Goal: Task Accomplishment & Management: Manage account settings

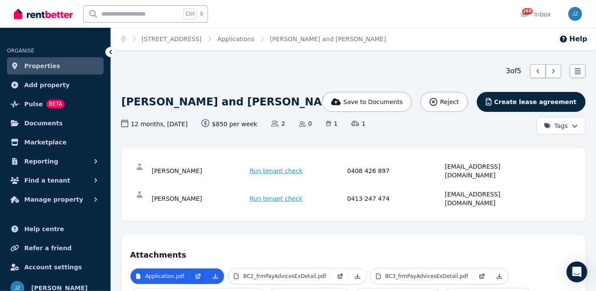
click at [59, 68] on link "Properties" at bounding box center [55, 65] width 97 height 17
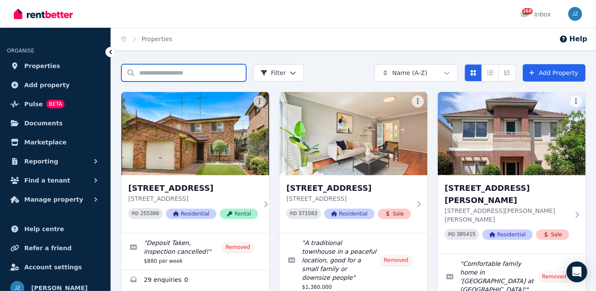
click at [221, 66] on input "Search properties" at bounding box center [183, 72] width 125 height 17
type input "****"
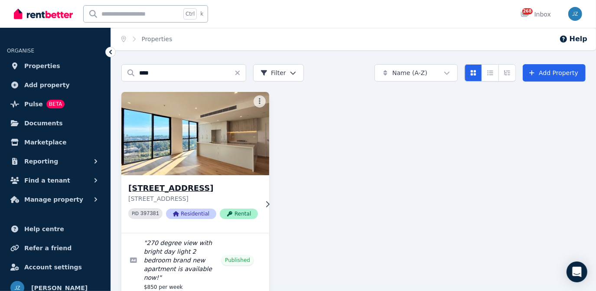
click at [236, 111] on img at bounding box center [195, 134] width 155 height 88
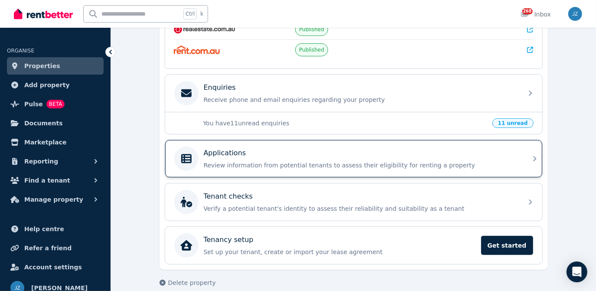
scroll to position [236, 0]
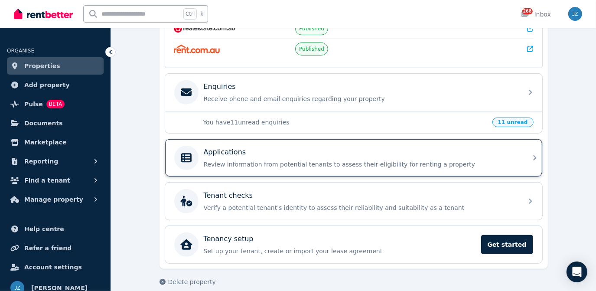
click at [271, 160] on p "Review information from potential tenants to assess their eligibility for renti…" at bounding box center [361, 164] width 314 height 9
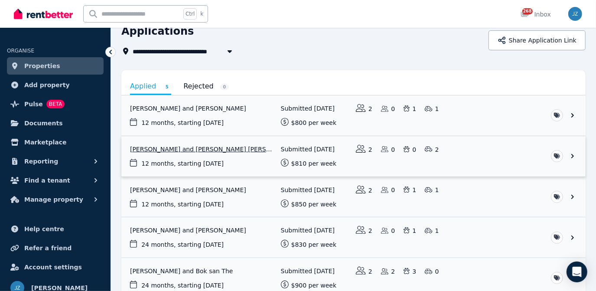
scroll to position [39, 0]
click at [264, 115] on link "View application: Min Woo Lee and Sun Jin Yu" at bounding box center [353, 116] width 465 height 40
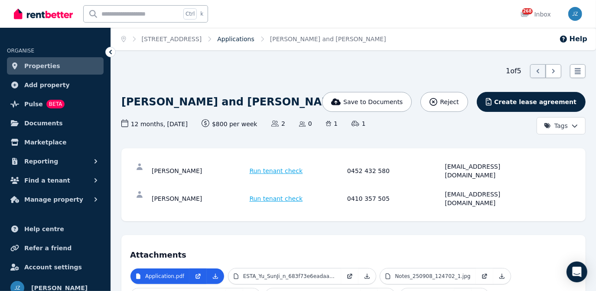
click at [255, 41] on link "Applications" at bounding box center [235, 39] width 37 height 7
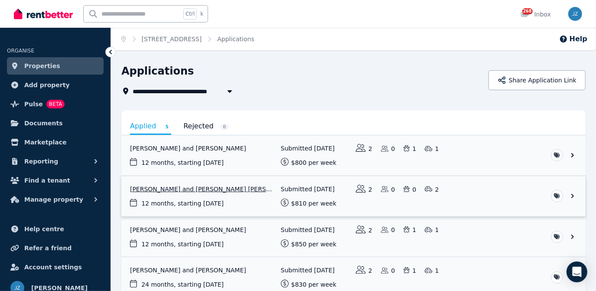
click at [222, 195] on link "View application: Iman Asadollahihamedani and Mahtab Saeidi Manesh" at bounding box center [353, 196] width 465 height 40
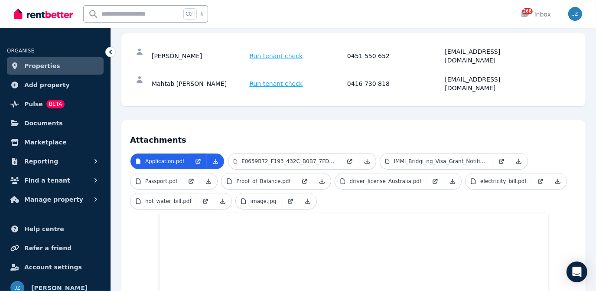
scroll to position [115, 0]
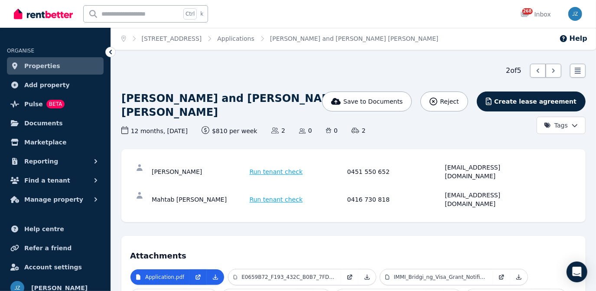
scroll to position [0, 0]
click at [255, 38] on link "Applications" at bounding box center [235, 39] width 37 height 7
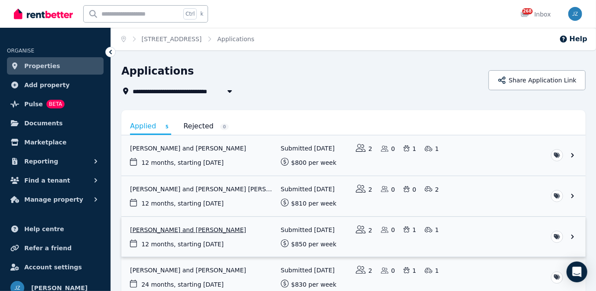
click at [229, 228] on link "View application: Bradley Cunneen and Christopher Garrington" at bounding box center [353, 237] width 465 height 40
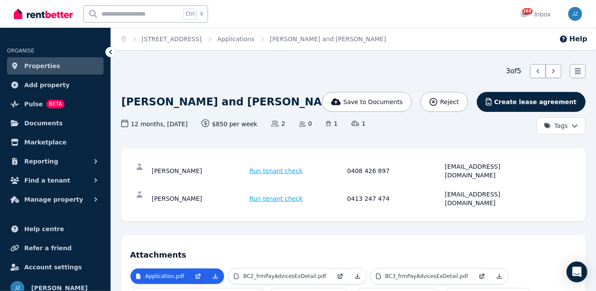
drag, startPoint x: 153, startPoint y: 165, endPoint x: 199, endPoint y: 168, distance: 45.6
click at [199, 168] on div "[PERSON_NAME]" at bounding box center [199, 170] width 95 height 17
copy div "[PERSON_NAME]"
drag, startPoint x: 444, startPoint y: 167, endPoint x: 514, endPoint y: 170, distance: 69.9
click at [514, 170] on div "[PERSON_NAME] Run tenant check 0408 426 897 [EMAIL_ADDRESS][DOMAIN_NAME]" at bounding box center [353, 171] width 447 height 28
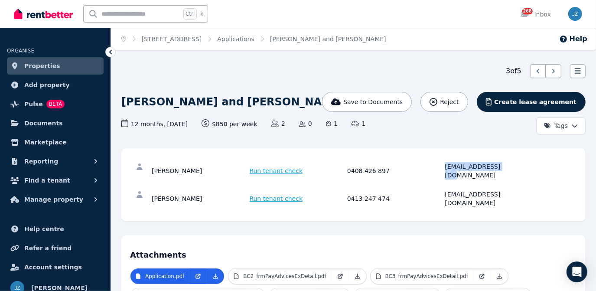
copy div "[EMAIL_ADDRESS][DOMAIN_NAME]"
drag, startPoint x: 218, startPoint y: 187, endPoint x: 151, endPoint y: 189, distance: 66.4
click at [152, 190] on div "[PERSON_NAME]" at bounding box center [199, 198] width 95 height 17
copy div "[PERSON_NAME]"
click at [255, 41] on link "Applications" at bounding box center [235, 39] width 37 height 7
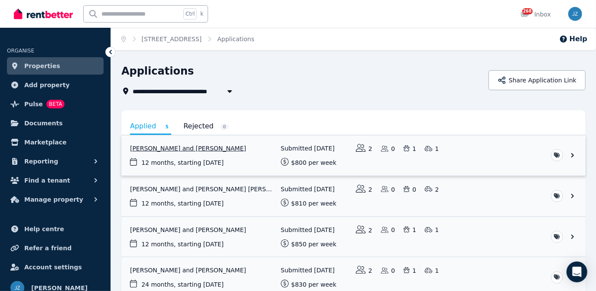
click at [189, 147] on link "View application: Min Woo Lee and Sun Jin Yu" at bounding box center [353, 155] width 465 height 40
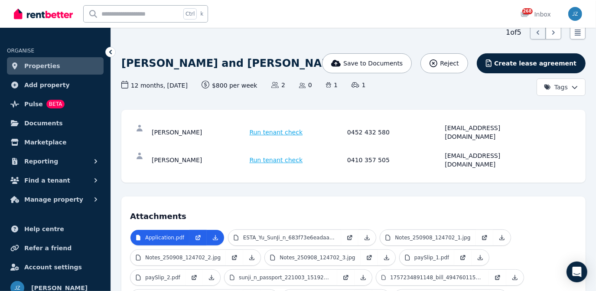
scroll to position [39, 0]
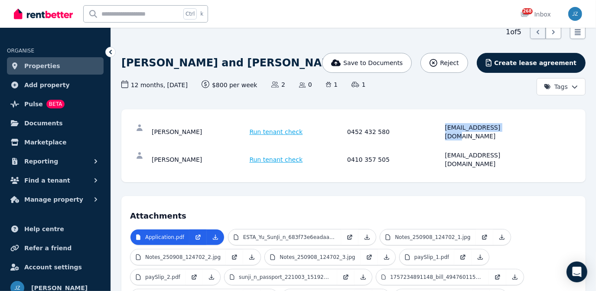
drag, startPoint x: 444, startPoint y: 129, endPoint x: 506, endPoint y: 131, distance: 62.5
click at [506, 131] on div "[PERSON_NAME] Run tenant check 0452 432 580 [EMAIL_ADDRESS][DOMAIN_NAME]" at bounding box center [346, 131] width 389 height 17
copy div "[EMAIL_ADDRESS][DOMAIN_NAME]"
drag, startPoint x: 443, startPoint y: 147, endPoint x: 510, endPoint y: 146, distance: 67.2
click at [510, 151] on div "[PERSON_NAME] Run tenant check 0410 357 505 [EMAIL_ADDRESS][DOMAIN_NAME]" at bounding box center [346, 159] width 389 height 17
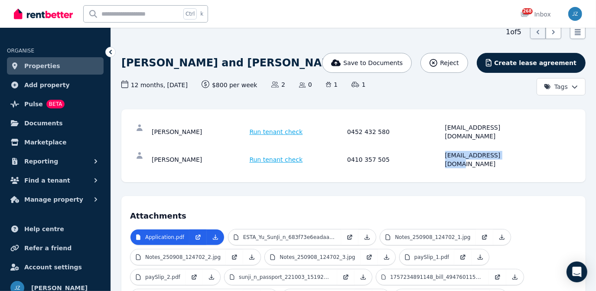
copy div "[EMAIL_ADDRESS][DOMAIN_NAME]"
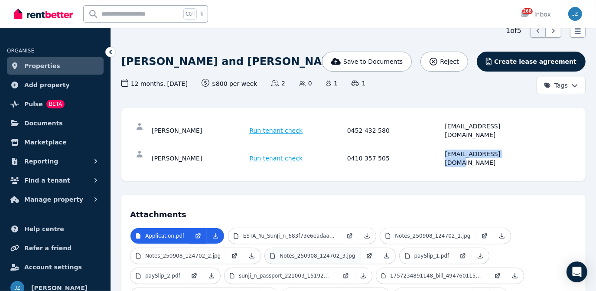
scroll to position [39, 0]
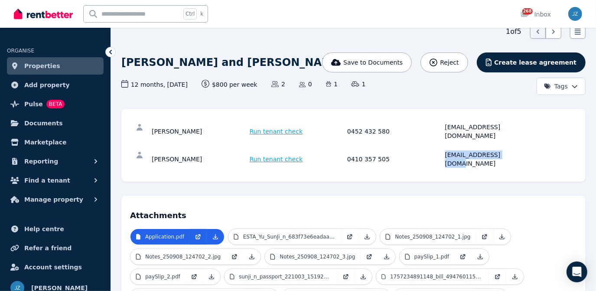
click at [65, 66] on link "Properties" at bounding box center [55, 65] width 97 height 17
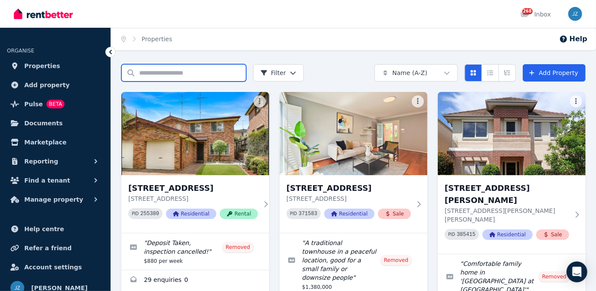
click at [210, 68] on input "Search properties" at bounding box center [183, 72] width 125 height 17
type input "****"
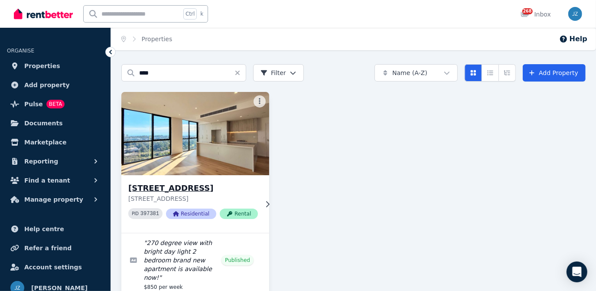
click at [243, 133] on img at bounding box center [195, 134] width 155 height 88
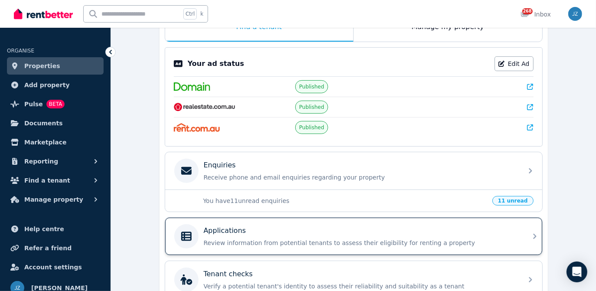
scroll to position [157, 0]
click at [272, 239] on p "Review information from potential tenants to assess their eligibility for renti…" at bounding box center [361, 242] width 314 height 9
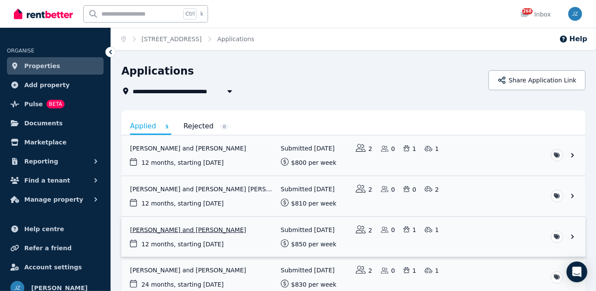
click at [232, 228] on link "View application: Bradley Cunneen and Christopher Garrington" at bounding box center [353, 237] width 465 height 40
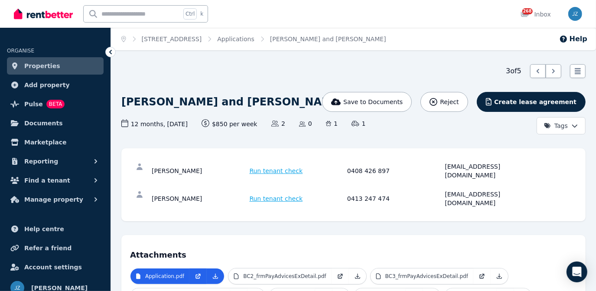
drag, startPoint x: 202, startPoint y: 168, endPoint x: 154, endPoint y: 167, distance: 48.6
click at [154, 167] on div "[PERSON_NAME]" at bounding box center [199, 170] width 95 height 17
drag, startPoint x: 154, startPoint y: 167, endPoint x: 200, endPoint y: 168, distance: 46.0
click at [200, 168] on div "[PERSON_NAME]" at bounding box center [199, 170] width 95 height 17
copy div "[PERSON_NAME]"
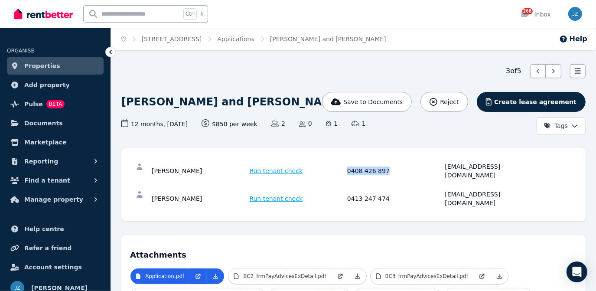
drag, startPoint x: 346, startPoint y: 167, endPoint x: 382, endPoint y: 170, distance: 36.2
click at [382, 170] on div "[PERSON_NAME] Run tenant check 0408 426 897 [EMAIL_ADDRESS][DOMAIN_NAME]" at bounding box center [353, 171] width 447 height 28
copy div "0408 426 897"
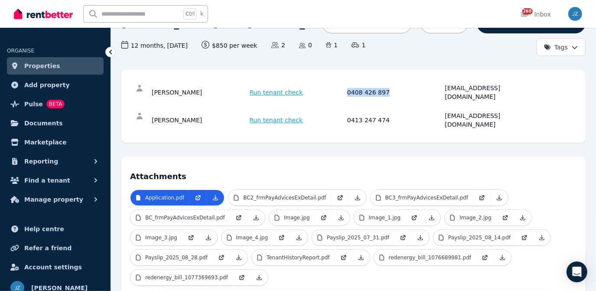
scroll to position [79, 0]
drag, startPoint x: 445, startPoint y: 89, endPoint x: 514, endPoint y: 88, distance: 69.8
click at [514, 88] on div "[PERSON_NAME] Run tenant check 0408 426 897 [EMAIL_ADDRESS][DOMAIN_NAME]" at bounding box center [346, 92] width 389 height 17
copy div "[EMAIL_ADDRESS][DOMAIN_NAME]"
drag, startPoint x: 217, startPoint y: 106, endPoint x: 149, endPoint y: 108, distance: 68.5
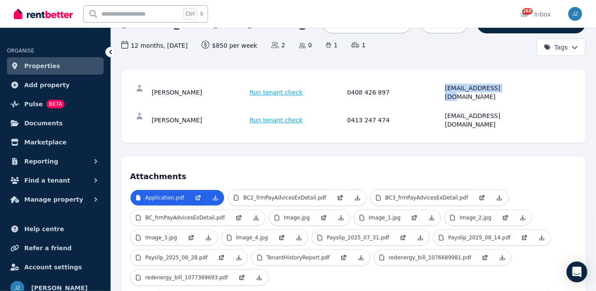
click at [149, 108] on div "[PERSON_NAME] Run tenant check 0413 247 474 [EMAIL_ADDRESS][DOMAIN_NAME]" at bounding box center [353, 120] width 447 height 28
copy div "[PERSON_NAME]"
drag, startPoint x: 344, startPoint y: 108, endPoint x: 385, endPoint y: 108, distance: 40.3
click at [385, 111] on div "[PERSON_NAME] Run tenant check 0413 247 474 [EMAIL_ADDRESS][DOMAIN_NAME]" at bounding box center [346, 119] width 389 height 17
copy div "0413 247 474"
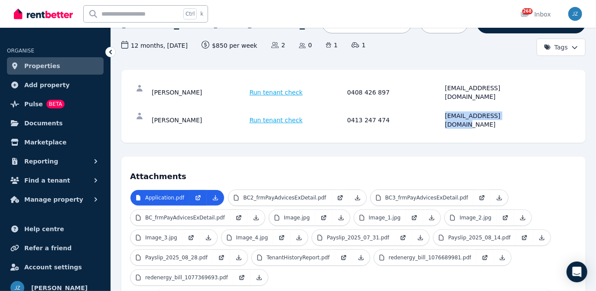
drag, startPoint x: 517, startPoint y: 107, endPoint x: 444, endPoint y: 108, distance: 72.9
click at [444, 111] on div "[PERSON_NAME] Run tenant check 0413 247 474 [EMAIL_ADDRESS][DOMAIN_NAME]" at bounding box center [346, 119] width 389 height 17
